Goal: Information Seeking & Learning: Learn about a topic

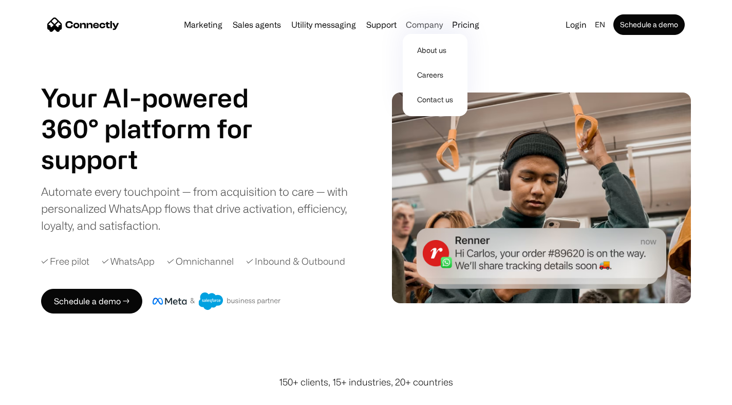
click at [430, 25] on div "Company" at bounding box center [424, 24] width 37 height 14
click at [431, 22] on div "Company" at bounding box center [424, 24] width 37 height 14
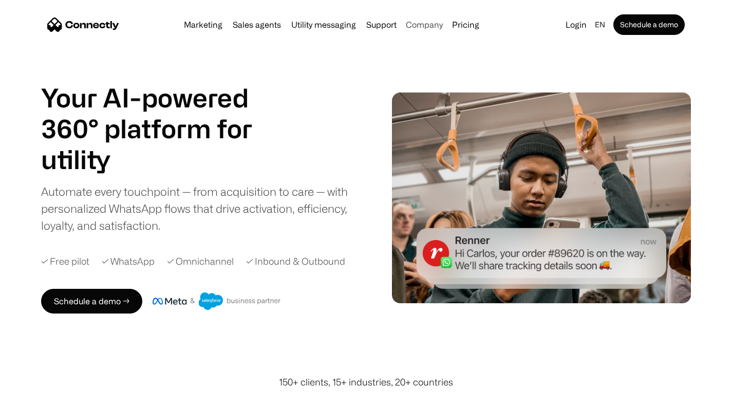
click at [428, 21] on div "Company" at bounding box center [424, 24] width 37 height 14
click at [428, 52] on link "About us" at bounding box center [435, 50] width 56 height 25
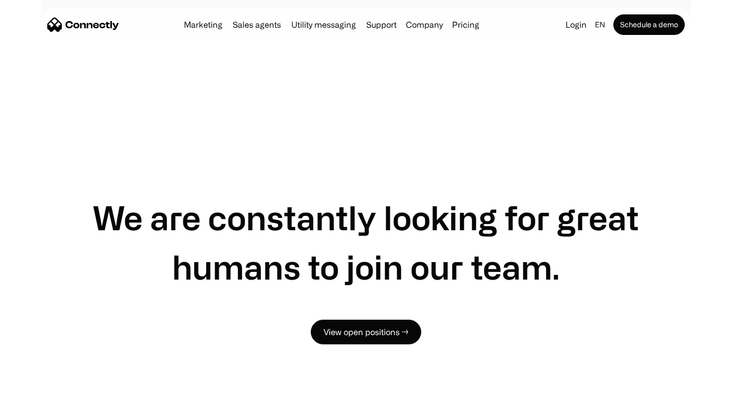
scroll to position [786, 0]
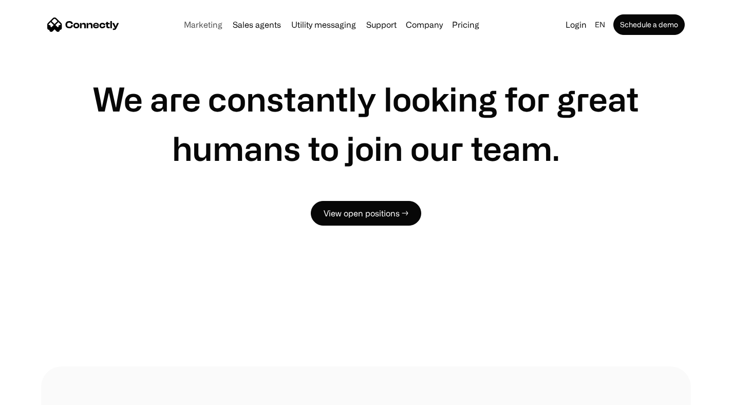
click at [196, 25] on link "Marketing" at bounding box center [203, 25] width 47 height 8
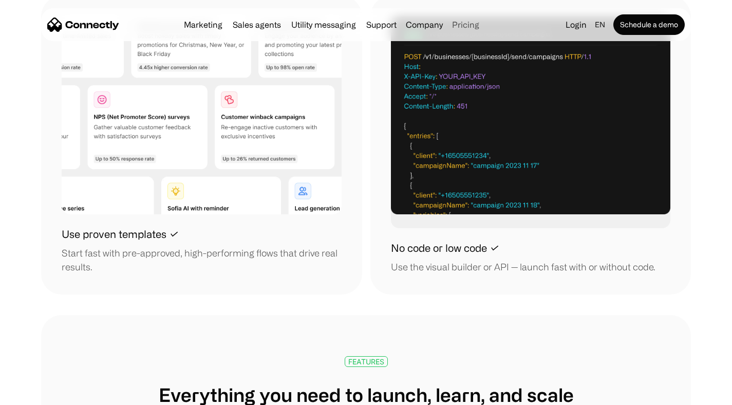
scroll to position [1352, 0]
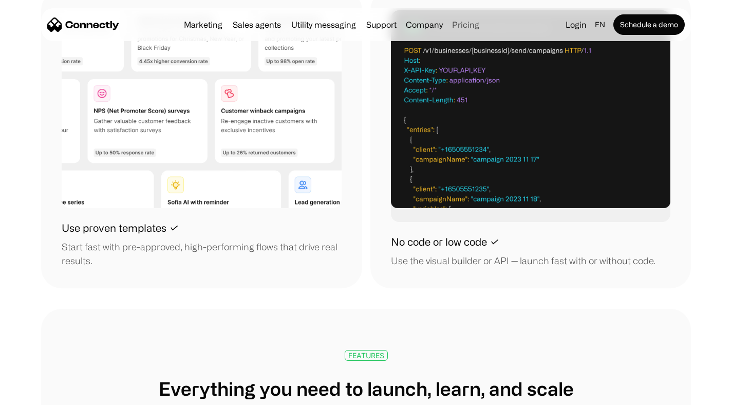
click at [466, 24] on link "Pricing" at bounding box center [465, 25] width 35 height 8
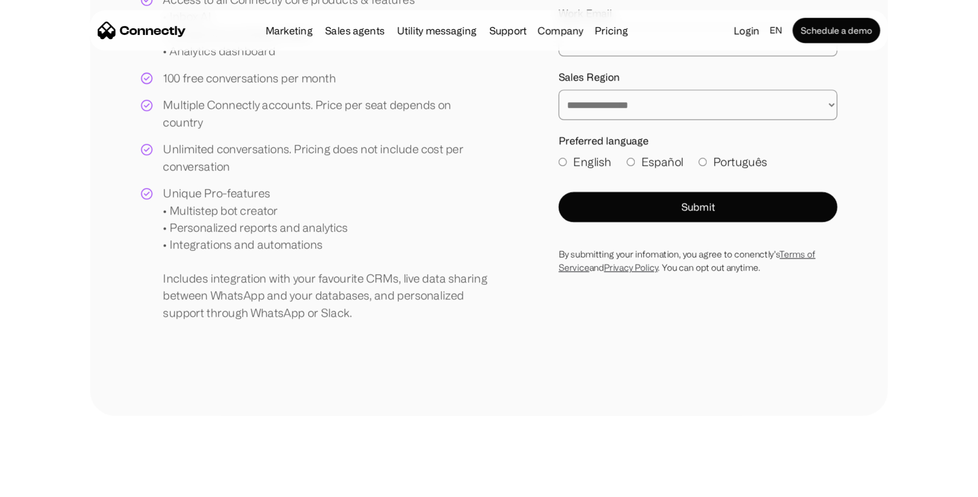
scroll to position [186, 0]
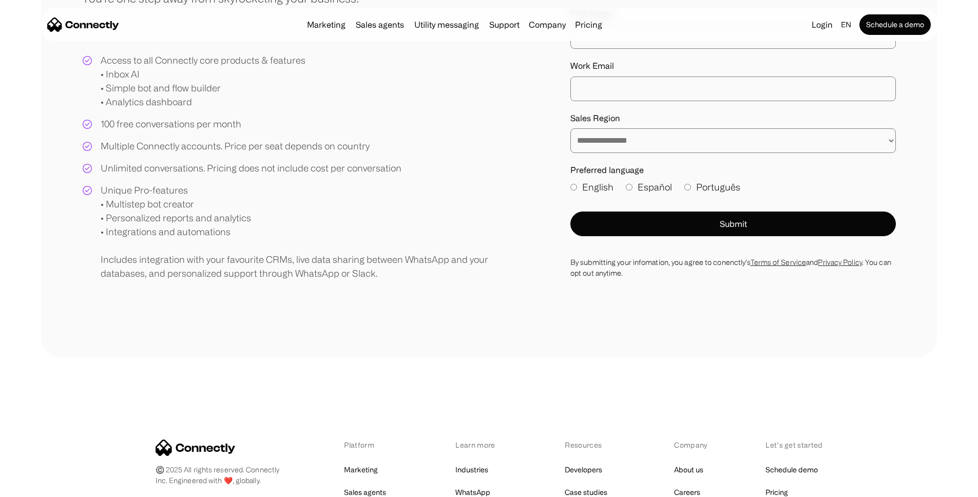
click at [731, 278] on div "By submitting your infomation, you agree to conenctly’s Terms of Service and Pr…" at bounding box center [734, 268] width 326 height 22
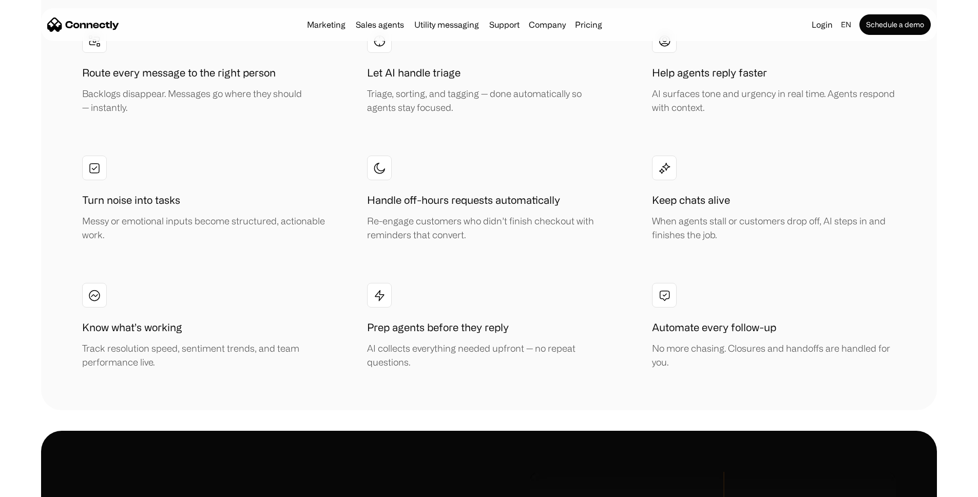
scroll to position [2346, 0]
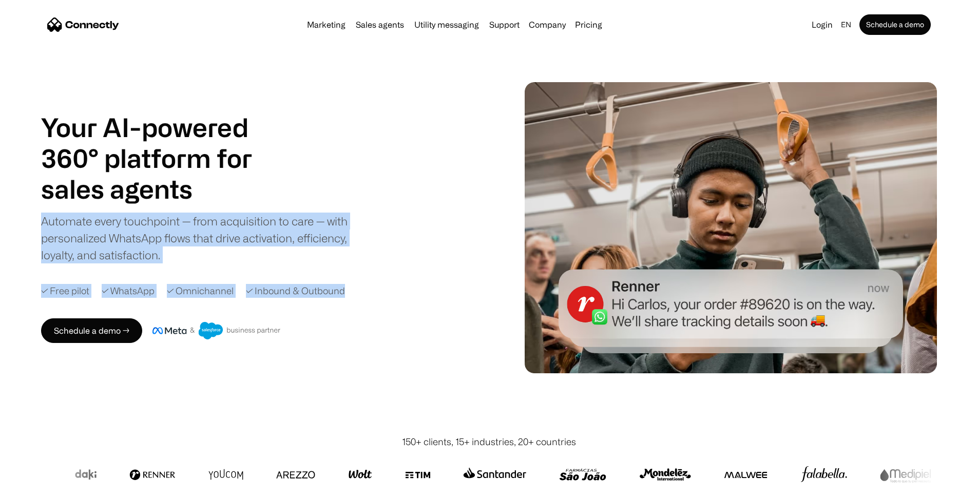
drag, startPoint x: 425, startPoint y: 328, endPoint x: 210, endPoint y: 212, distance: 244.3
click at [209, 215] on div "Your AI-powered 360° platform for sales agents support utility sales agents Aut…" at bounding box center [274, 227] width 466 height 231
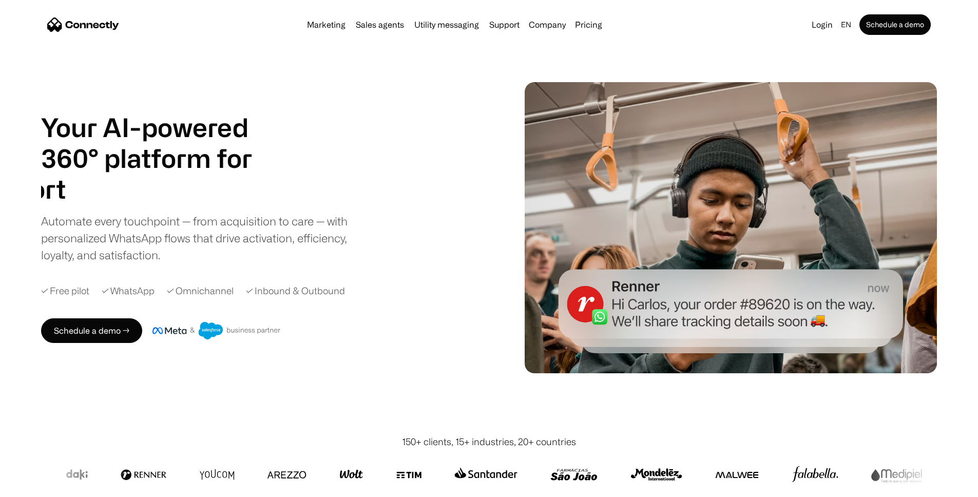
click at [277, 161] on h1 "Your AI-powered 360° platform for" at bounding box center [159, 143] width 236 height 62
